Goal: Information Seeking & Learning: Learn about a topic

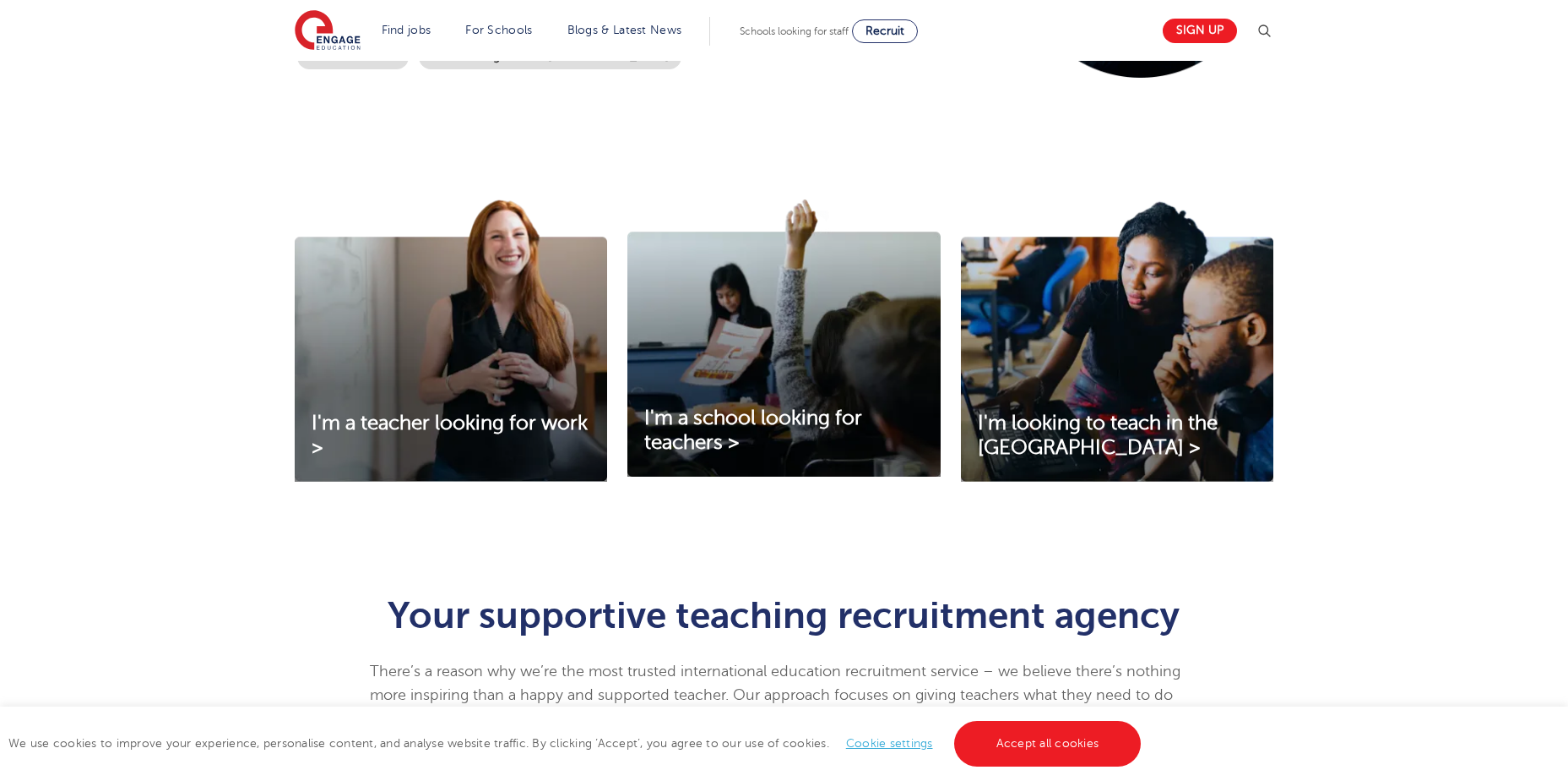
scroll to position [507, 0]
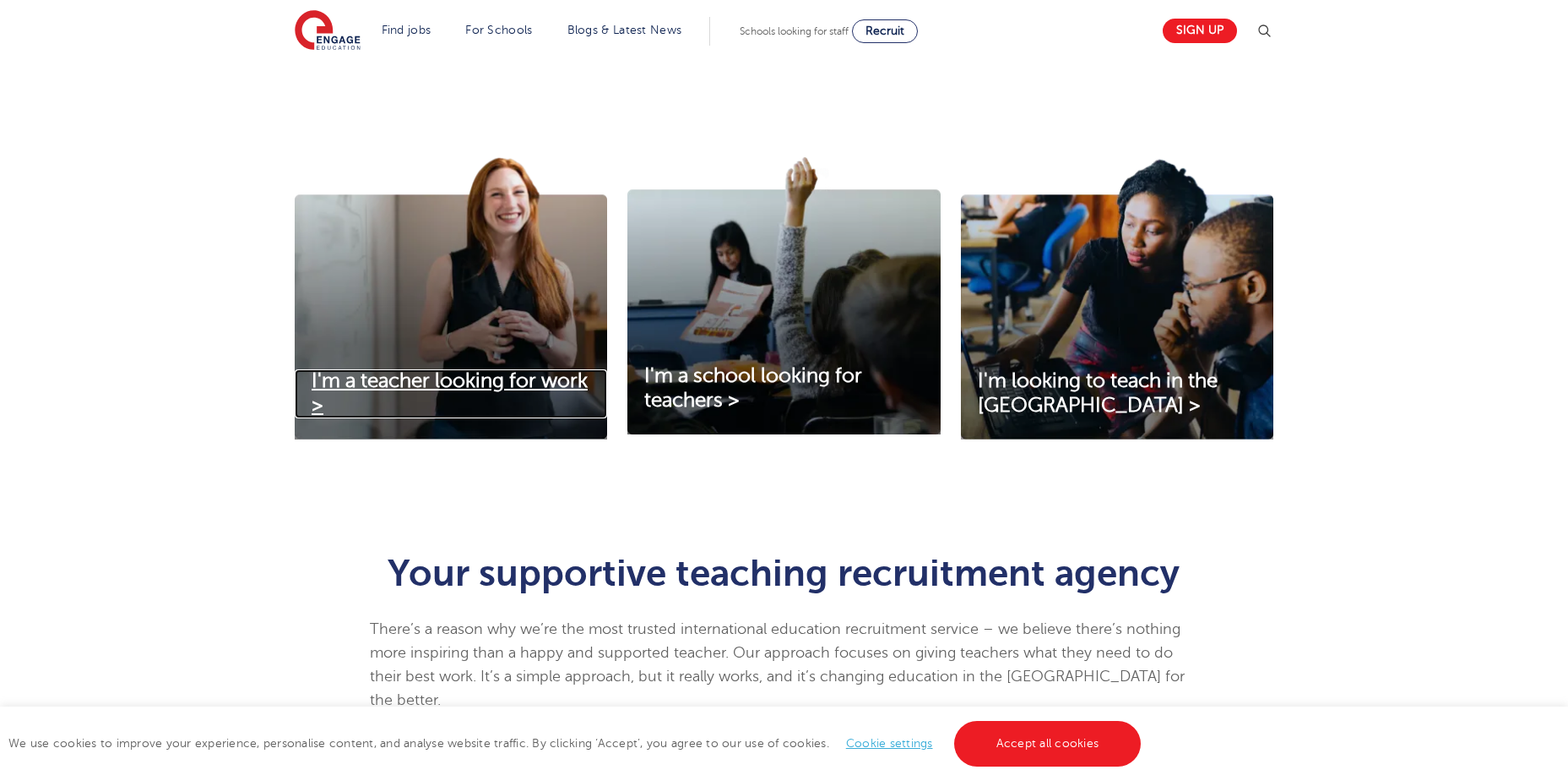
click at [419, 399] on link "I'm a teacher looking for work >" at bounding box center [450, 394] width 312 height 49
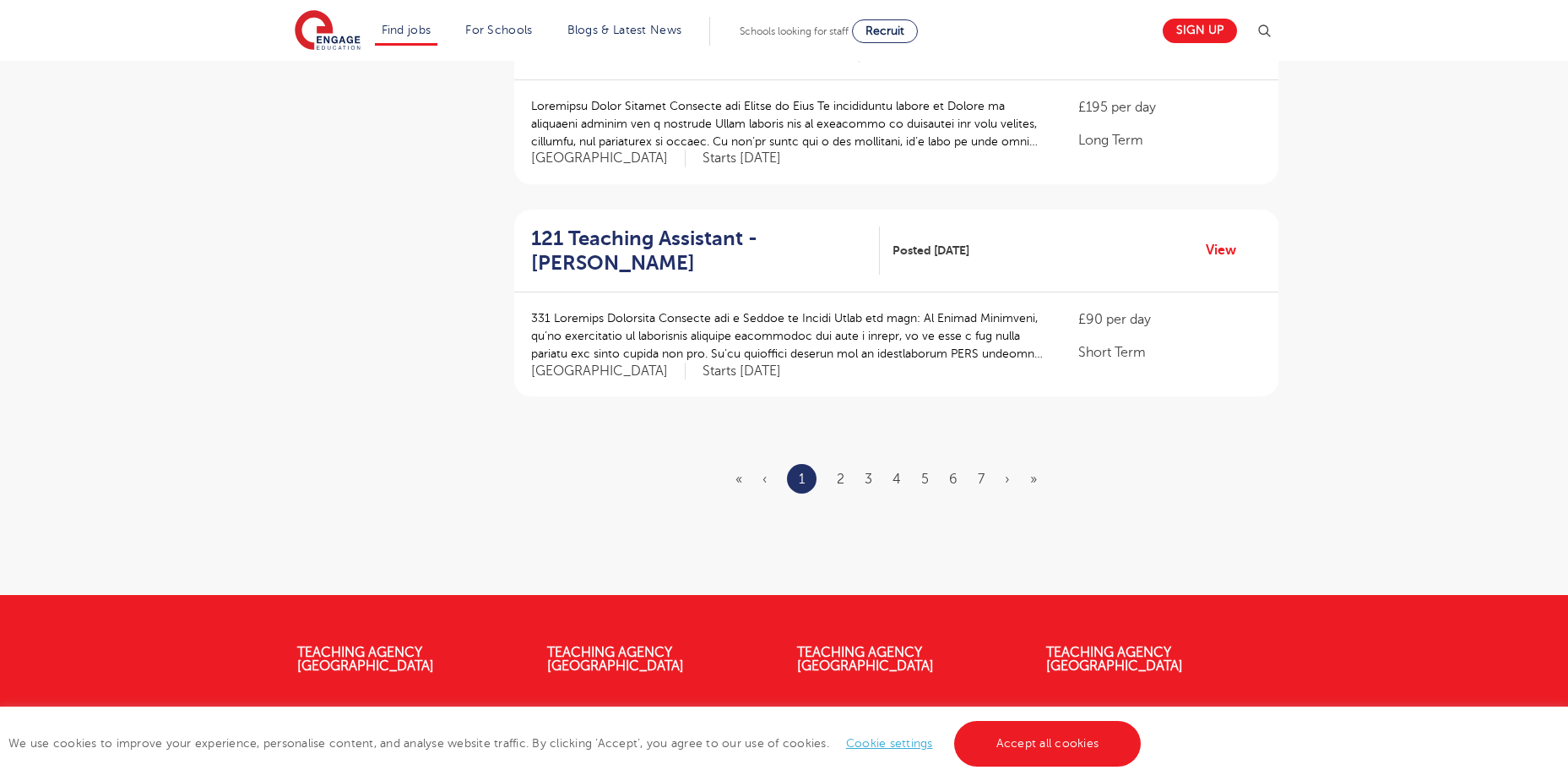
scroll to position [1944, 0]
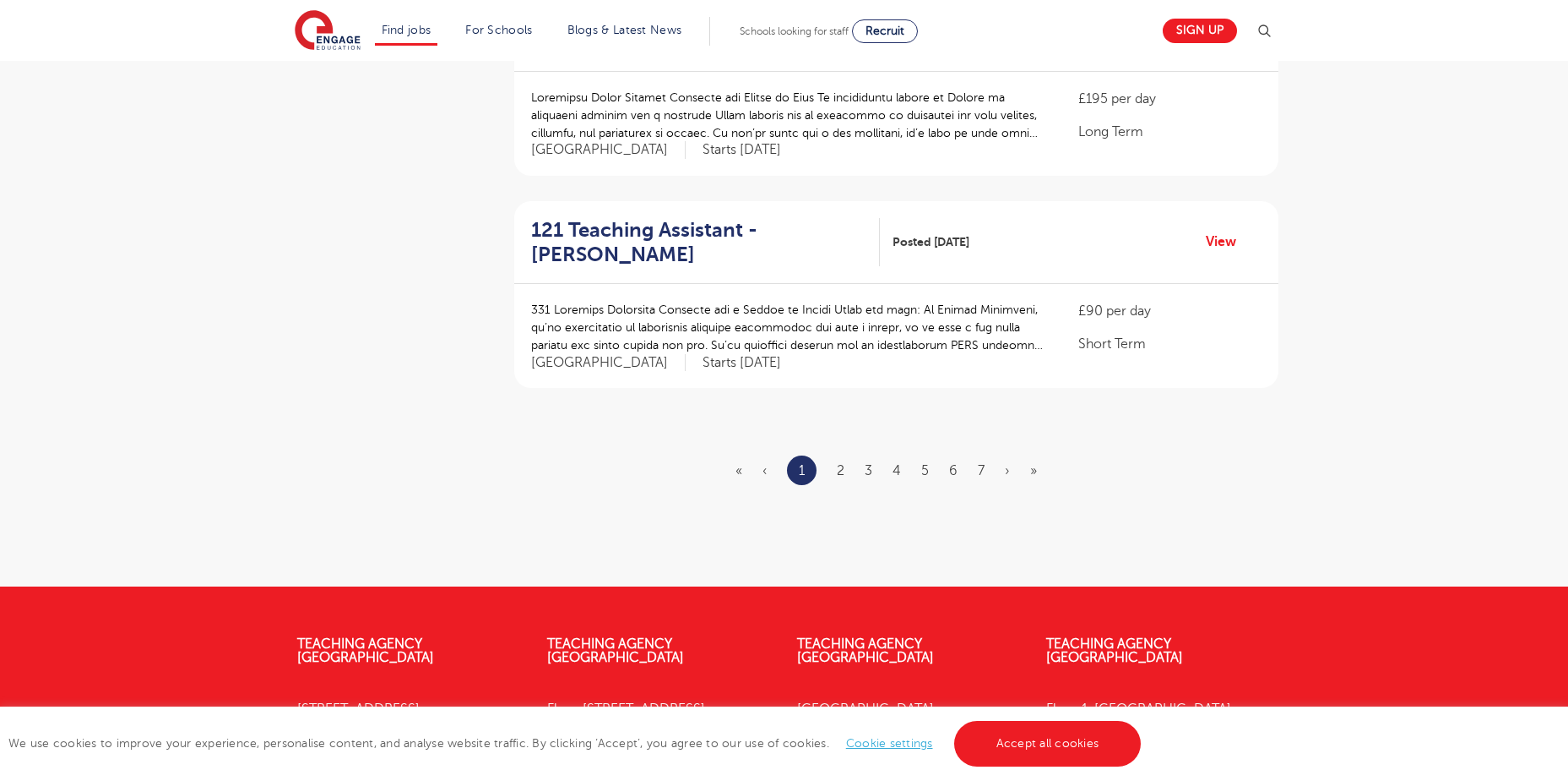
click at [830, 455] on ul "« ‹ 1 2 3 4 5 6 7 › »" at bounding box center [896, 470] width 322 height 29
click at [845, 463] on link "2" at bounding box center [840, 470] width 8 height 15
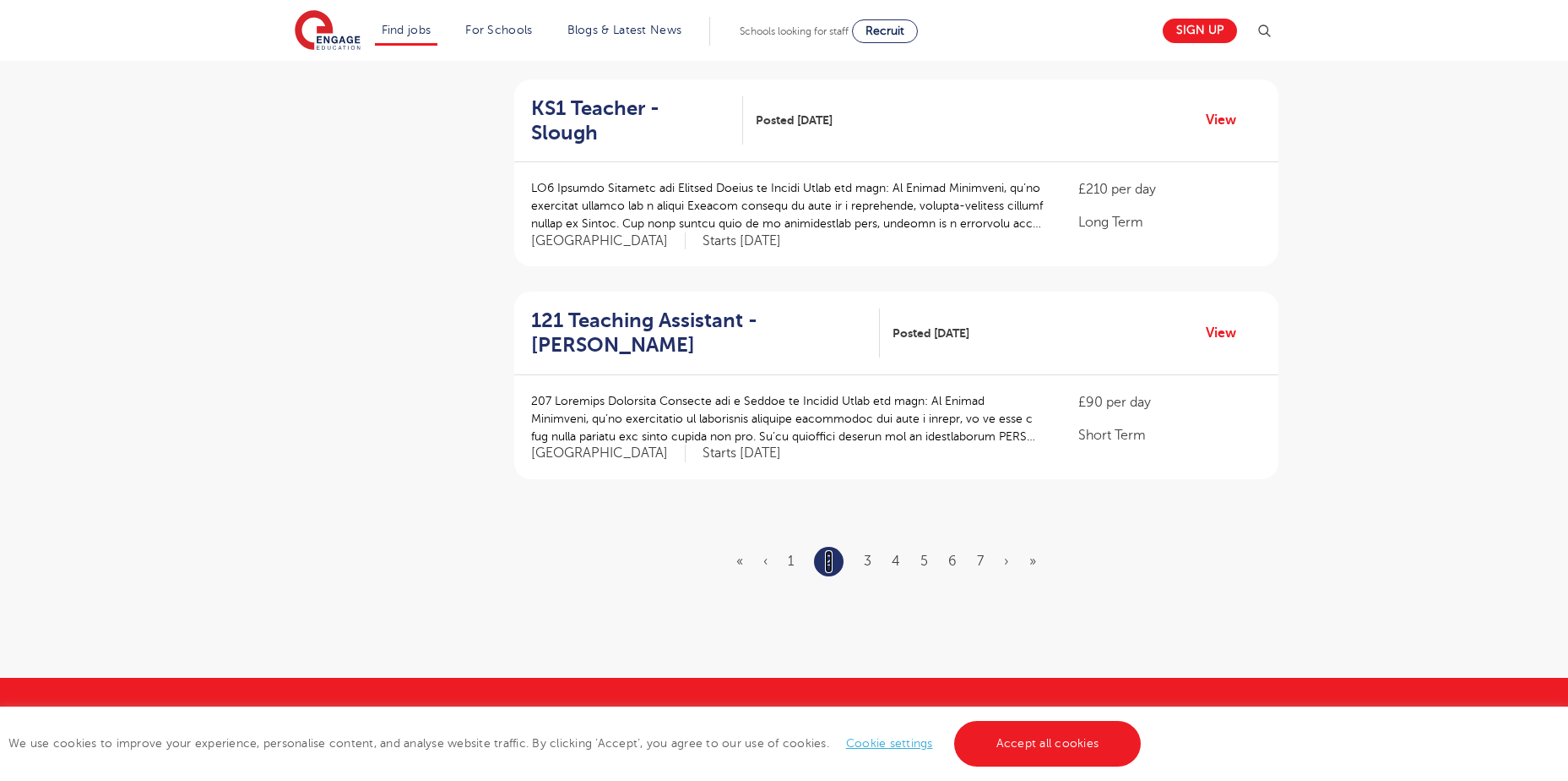
scroll to position [1859, 0]
